Goal: Task Accomplishment & Management: Use online tool/utility

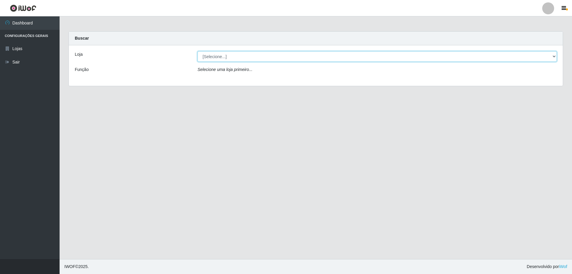
click at [554, 56] on select "[Selecione...] Extraplus - [GEOGRAPHIC_DATA] 03 - [GEOGRAPHIC_DATA]" at bounding box center [377, 56] width 359 height 10
select select "468"
click at [198, 51] on select "[Selecione...] Extraplus - [GEOGRAPHIC_DATA] 03 - [GEOGRAPHIC_DATA]" at bounding box center [377, 56] width 359 height 10
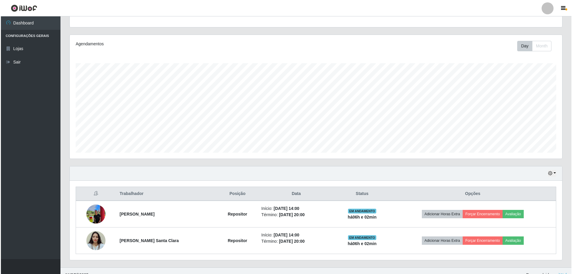
scroll to position [69, 0]
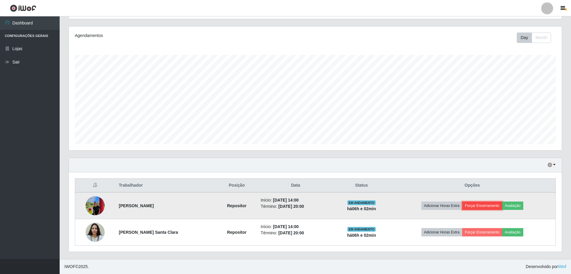
click at [487, 206] on button "Forçar Encerramento" at bounding box center [482, 205] width 40 height 8
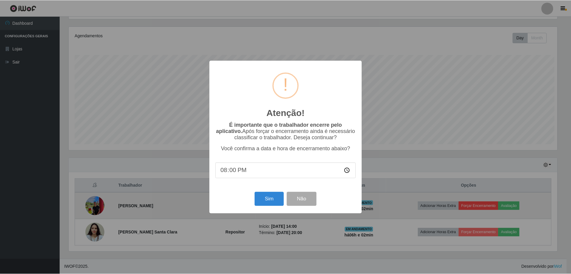
scroll to position [124, 489]
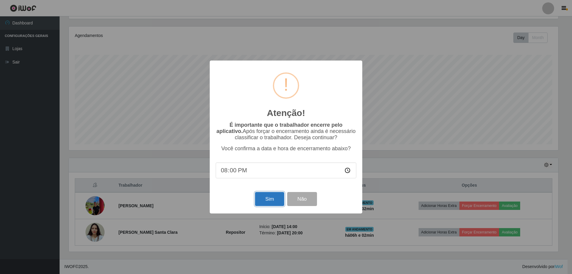
click at [270, 202] on button "Sim" at bounding box center [269, 199] width 29 height 14
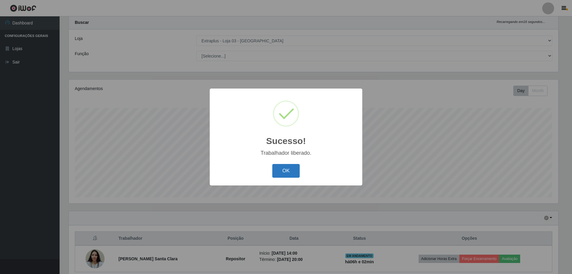
click at [287, 170] on button "OK" at bounding box center [286, 171] width 28 height 14
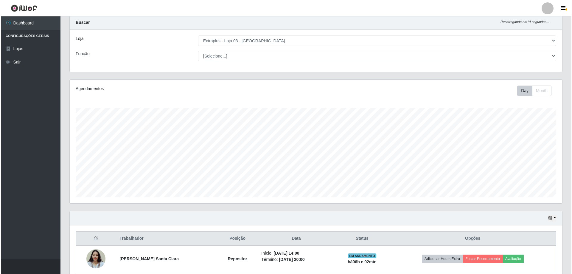
scroll to position [42, 0]
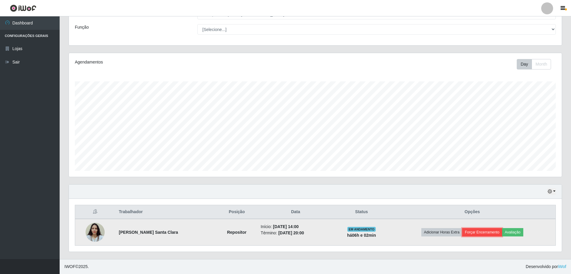
click at [483, 233] on button "Forçar Encerramento" at bounding box center [482, 232] width 40 height 8
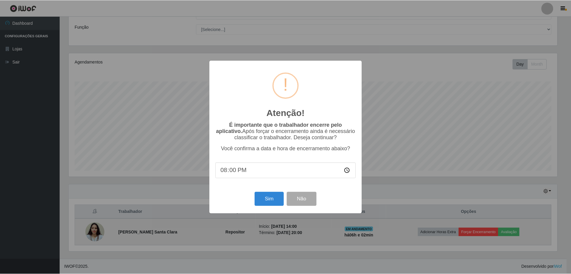
scroll to position [124, 489]
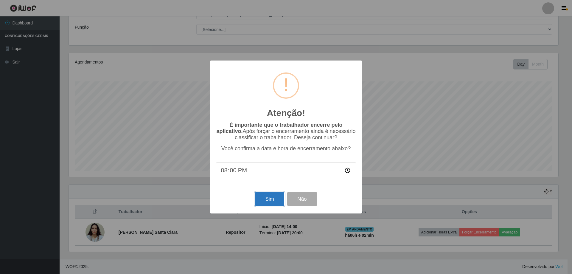
click at [276, 203] on button "Sim" at bounding box center [269, 199] width 29 height 14
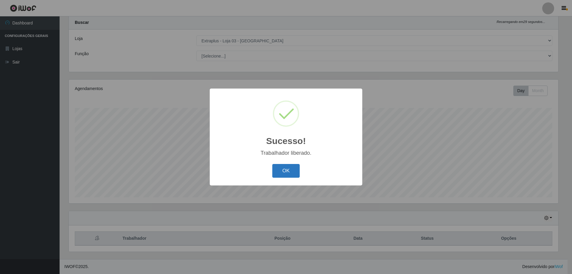
click at [293, 171] on button "OK" at bounding box center [286, 171] width 28 height 14
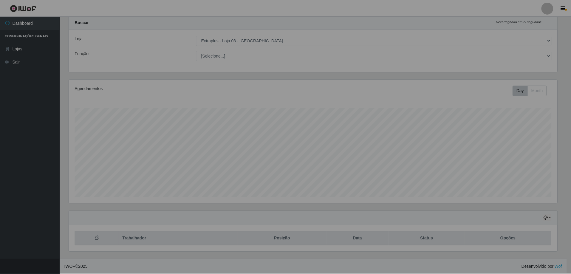
scroll to position [124, 492]
